Goal: Task Accomplishment & Management: Use online tool/utility

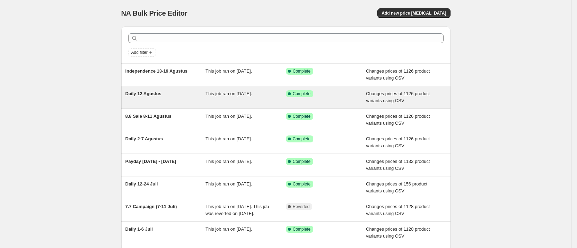
click at [162, 94] on span "Daily 12 Agustus" at bounding box center [144, 93] width 36 height 5
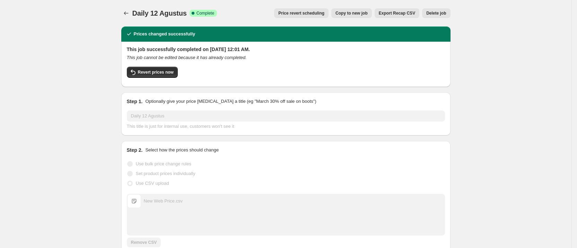
click at [349, 8] on button "Copy to new job" at bounding box center [352, 13] width 41 height 10
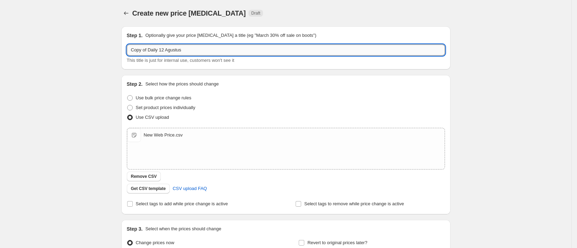
click at [156, 52] on input "Copy of Daily 12 Agustus" at bounding box center [286, 49] width 318 height 11
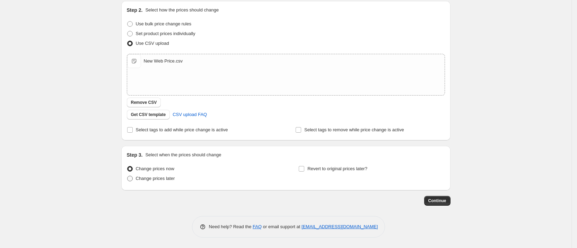
type input "Daily 20-24 Agustus"
click at [164, 177] on span "Change prices later" at bounding box center [155, 177] width 39 height 5
click at [128, 176] on input "Change prices later" at bounding box center [127, 175] width 0 height 0
radio input "true"
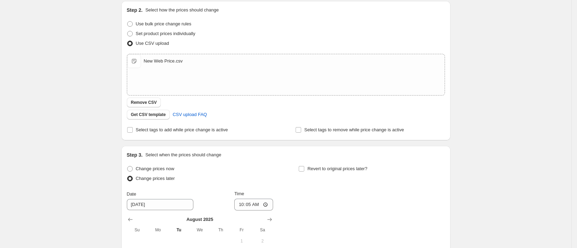
scroll to position [204, 0]
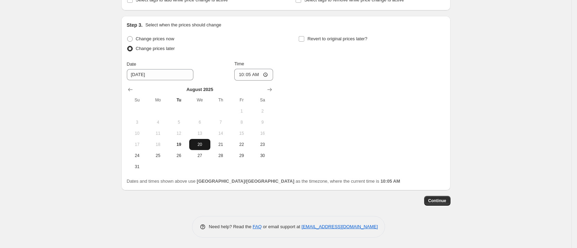
click at [204, 144] on span "20" at bounding box center [199, 144] width 15 height 6
click at [252, 76] on input "10:05" at bounding box center [253, 75] width 39 height 12
click at [266, 71] on input "10:05" at bounding box center [253, 75] width 39 height 12
type input "00:00"
click at [329, 118] on div "Change prices now Change prices later Date [DATE] Time 00:00 [DATE] Su Mo Tu We…" at bounding box center [286, 103] width 318 height 138
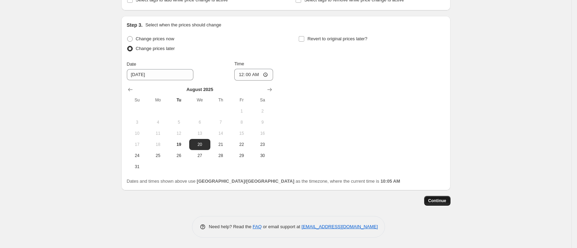
click at [451, 201] on button "Continue" at bounding box center [437, 201] width 26 height 10
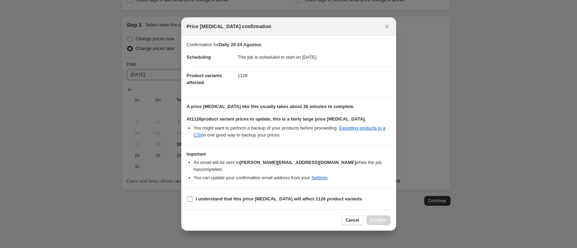
click at [296, 196] on b "I understand that this price [MEDICAL_DATA] will affect 1126 product variants" at bounding box center [279, 198] width 167 height 5
click at [193, 196] on input "I understand that this price [MEDICAL_DATA] will affect 1126 product variants" at bounding box center [190, 199] width 6 height 6
checkbox input "true"
click at [376, 217] on span "Confirm" at bounding box center [379, 220] width 16 height 6
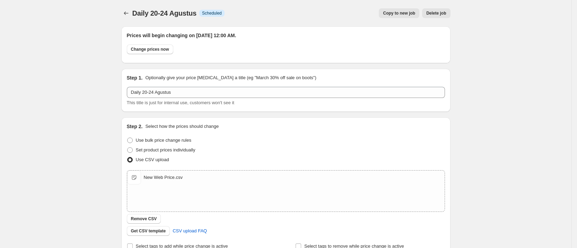
scroll to position [246, 0]
